Goal: Task Accomplishment & Management: Manage account settings

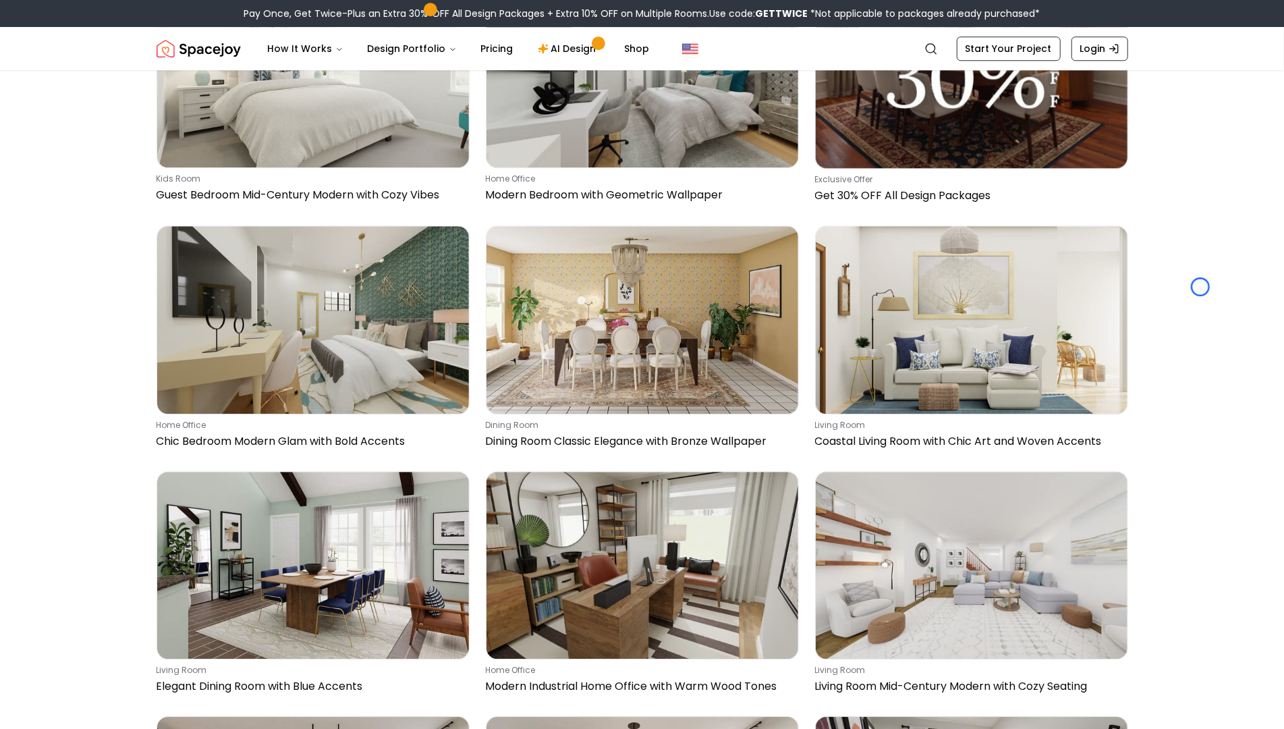
scroll to position [2850, 0]
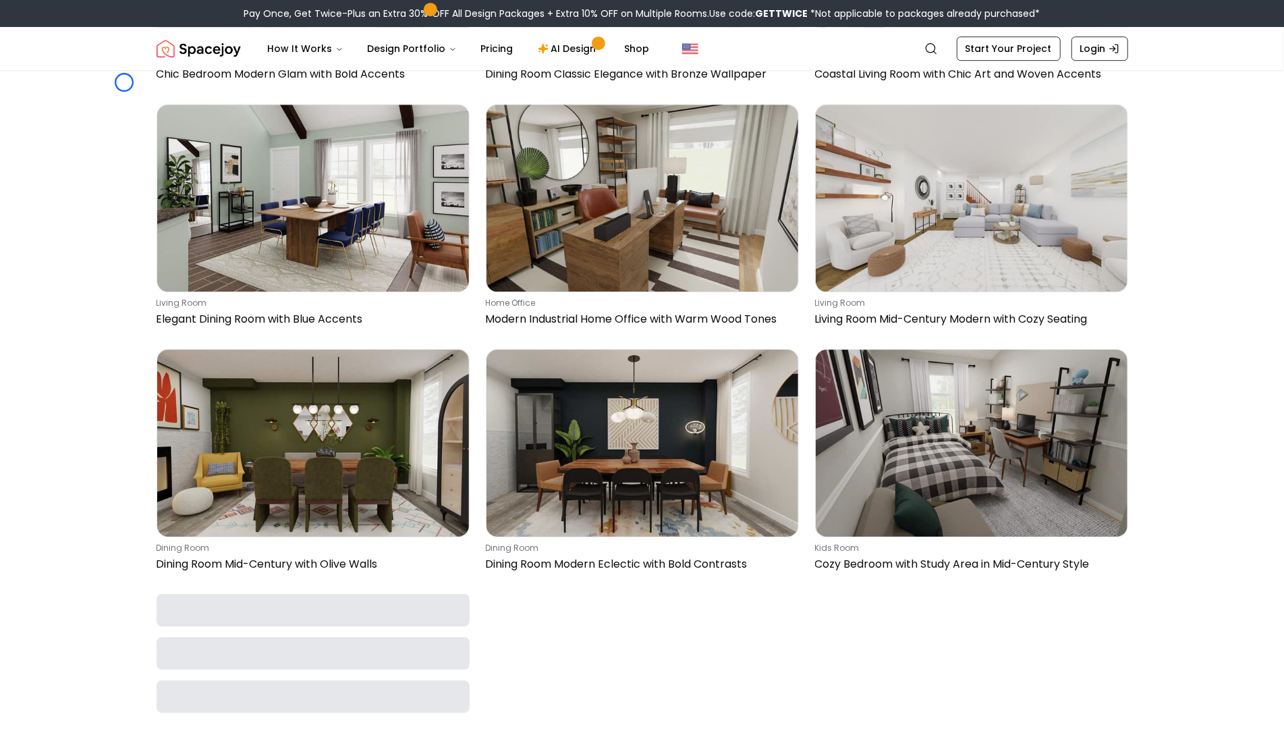
scroll to position [3195, 0]
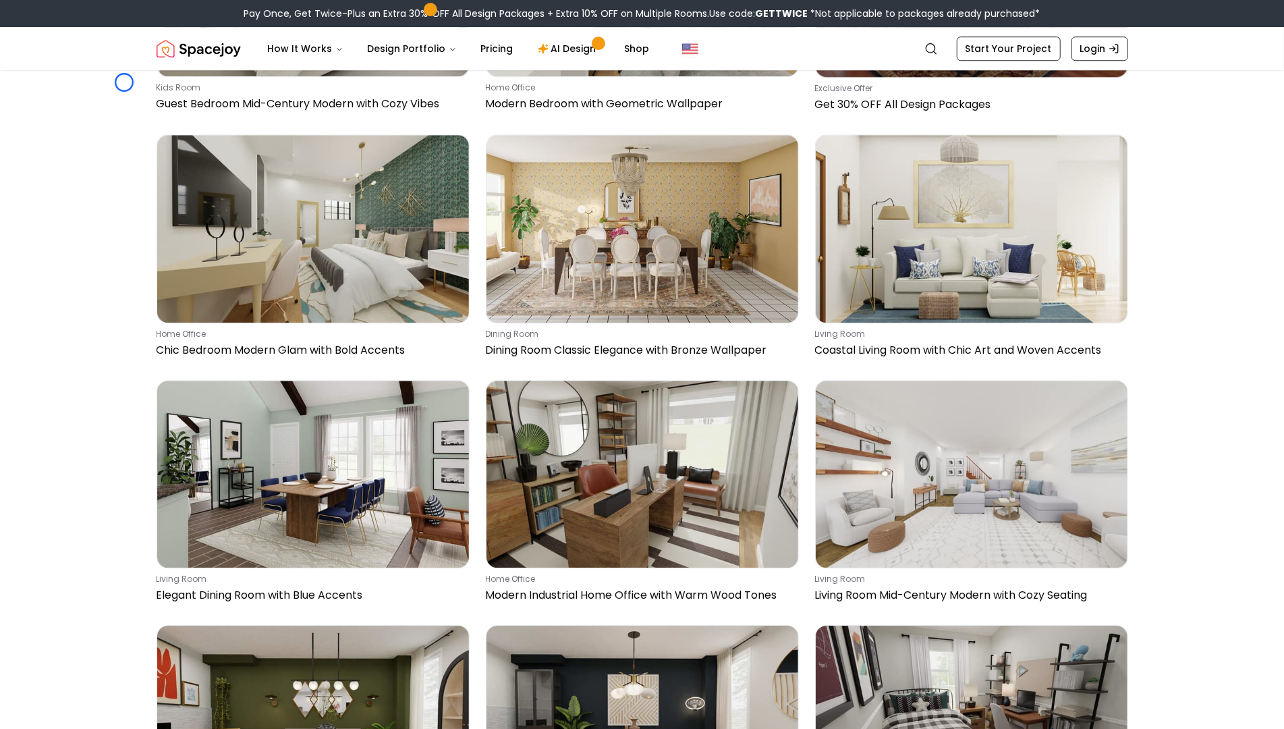
scroll to position [2879, 0]
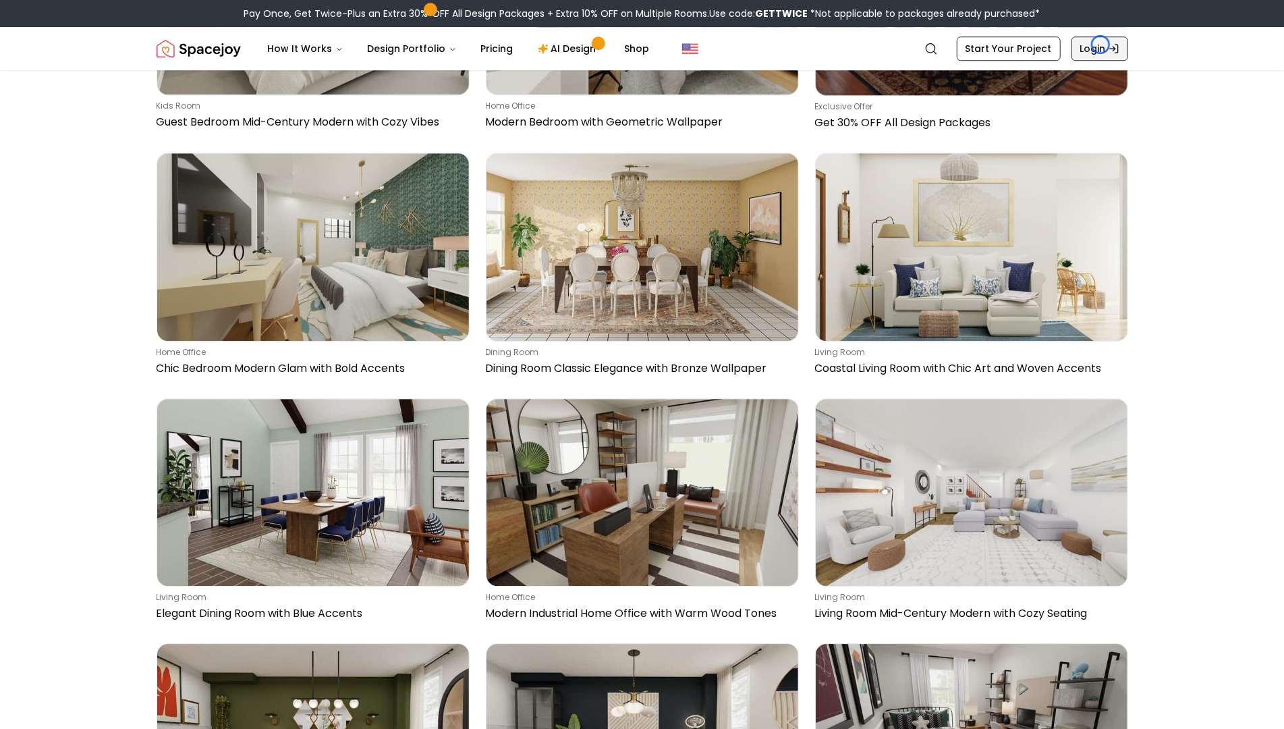
click at [1101, 45] on link "Login" at bounding box center [1100, 48] width 57 height 24
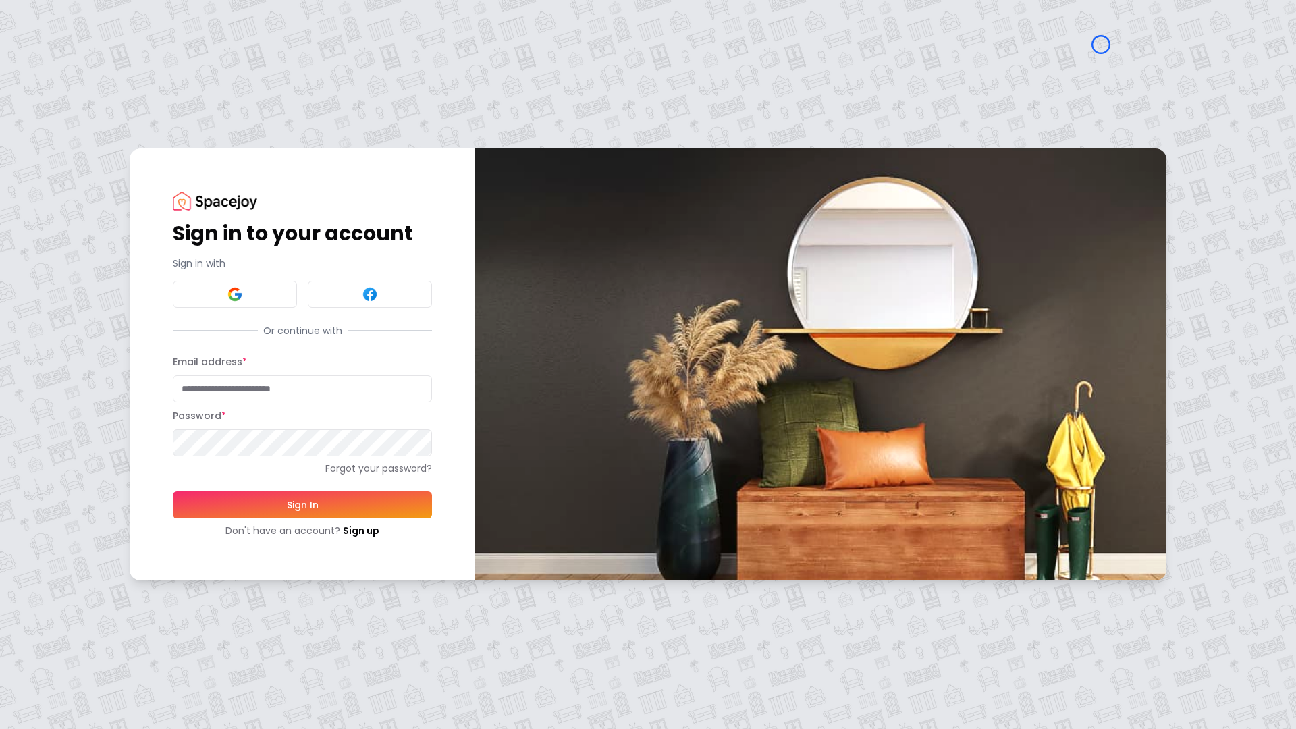
click at [68, 123] on div "Sign in to your account Sign in with Or continue with Email address * Password …" at bounding box center [648, 364] width 1296 height 729
click at [109, 100] on div "Sign in to your account Sign in with Or continue with Email address * Password …" at bounding box center [648, 364] width 1296 height 729
click at [346, 527] on link "Sign up" at bounding box center [361, 530] width 36 height 13
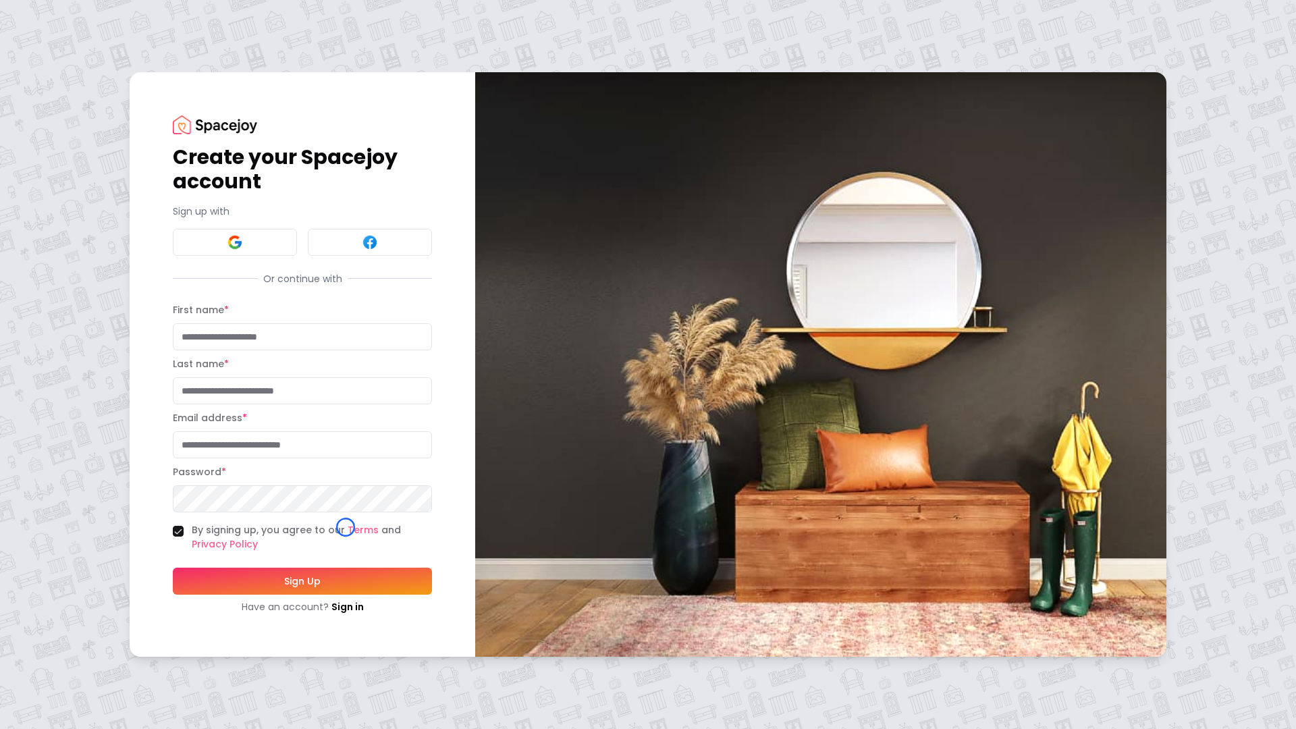
click at [106, 83] on div "Create your Spacejoy account Sign up with Or continue with First name * Last na…" at bounding box center [648, 364] width 1296 height 729
click at [98, 111] on div "Create your Spacejoy account Sign up with Or continue with First name * Last na…" at bounding box center [648, 364] width 1296 height 729
click at [333, 600] on link "Sign in" at bounding box center [347, 606] width 32 height 13
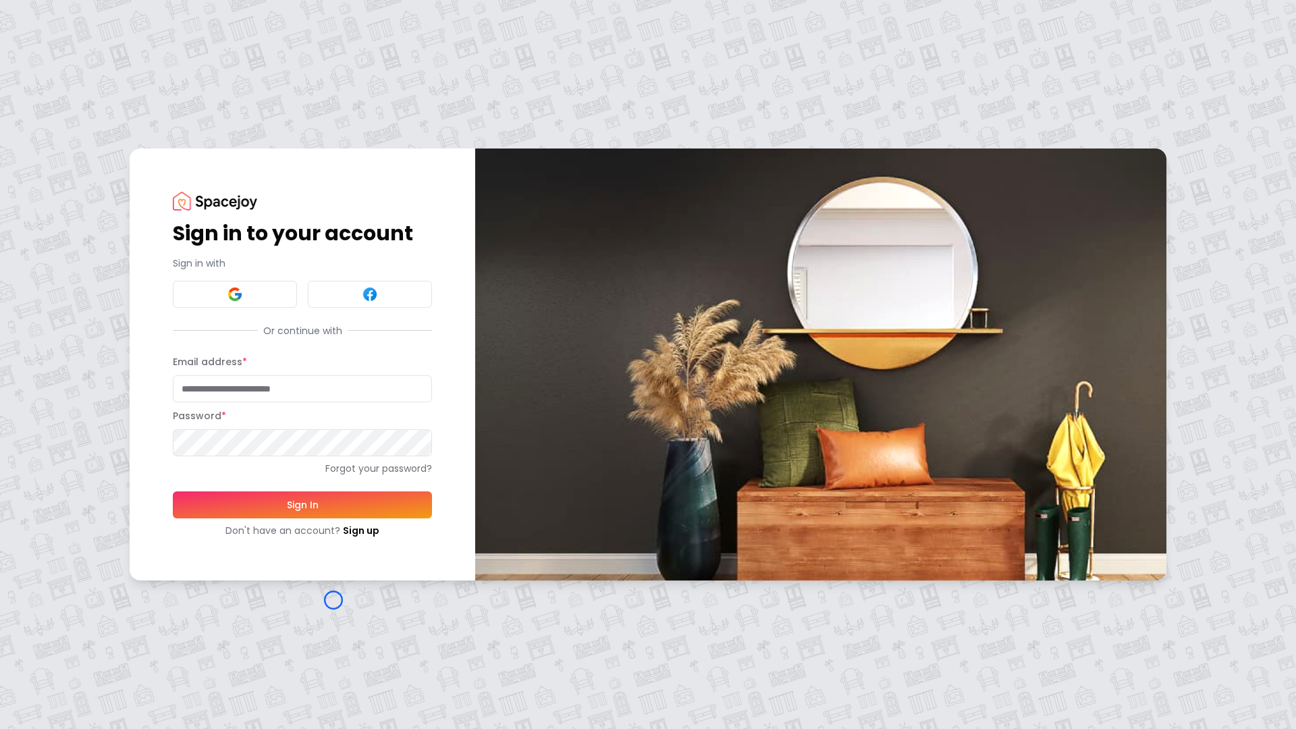
click at [69, 134] on div "Sign in to your account Sign in with Or continue with Email address * Password …" at bounding box center [648, 364] width 1296 height 729
click at [80, 113] on div "Sign in to your account Sign in with Or continue with Email address * Password …" at bounding box center [648, 364] width 1296 height 729
click at [362, 526] on link "Sign up" at bounding box center [361, 530] width 36 height 13
